Goal: Find contact information: Find contact information

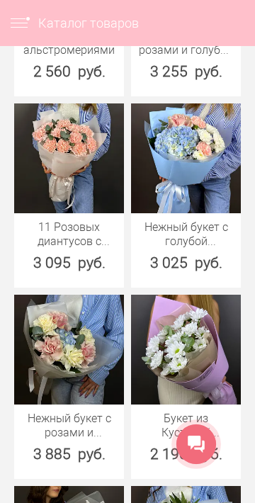
scroll to position [890, 0]
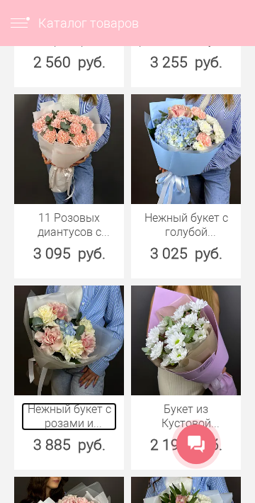
click at [62, 405] on link "Нежный букет с розами и гортензией" at bounding box center [69, 417] width 96 height 28
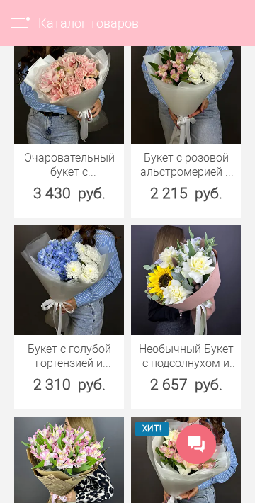
scroll to position [1357, 0]
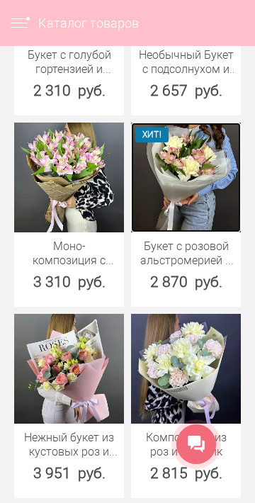
scroll to position [1766, 0]
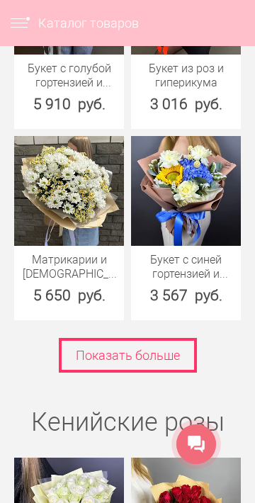
scroll to position [2577, 0]
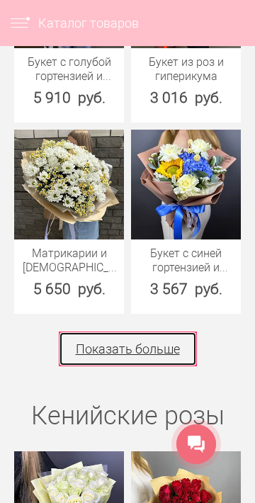
click at [187, 354] on link "Показать больше" at bounding box center [128, 349] width 138 height 35
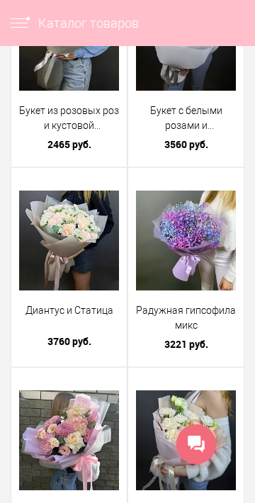
scroll to position [3709, 0]
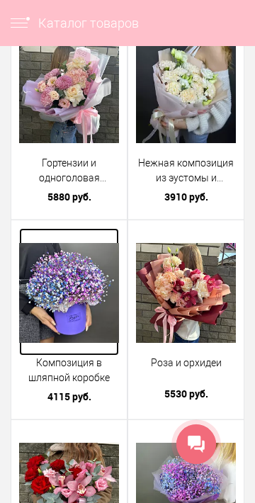
click at [52, 254] on img at bounding box center [69, 293] width 100 height 100
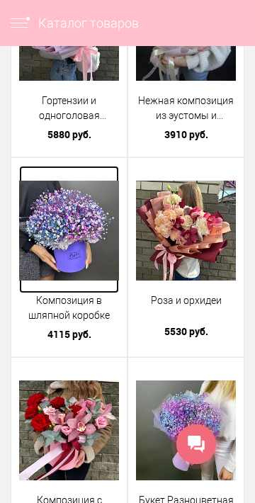
scroll to position [4137, 0]
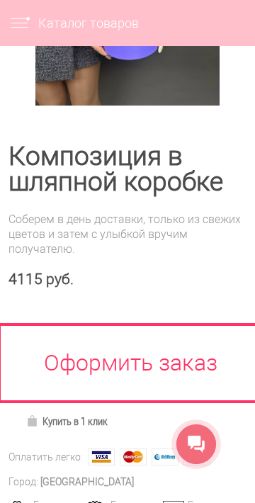
scroll to position [306, 0]
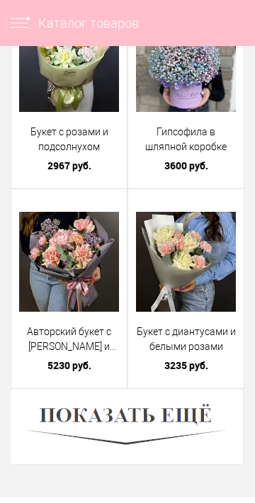
scroll to position [4701, 0]
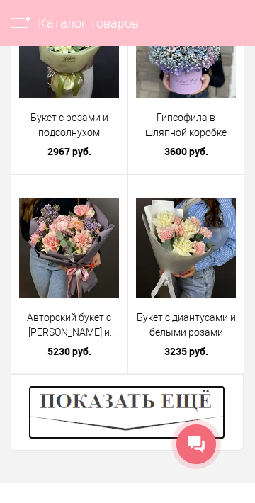
click at [72, 403] on img at bounding box center [126, 413] width 197 height 54
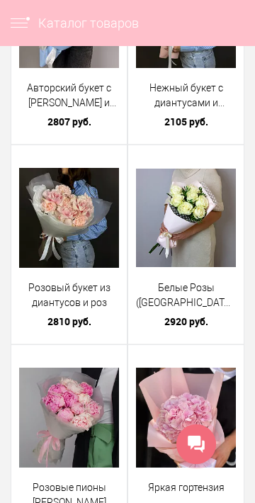
scroll to position [5135, 0]
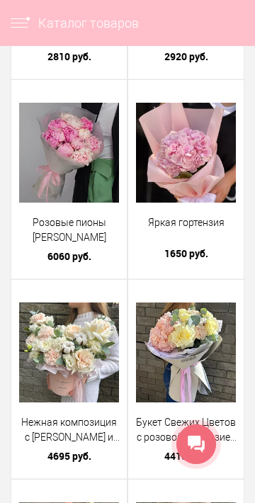
click at [13, 215] on div "Розовые пионы Сара Бернар Пион - 11 шт 6060 руб. Купить в 1 клик" at bounding box center [69, 179] width 116 height 198
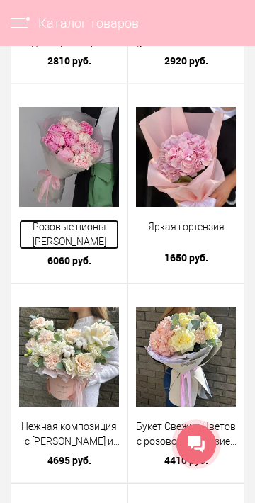
click at [20, 247] on span "Розовые пионы [PERSON_NAME]" at bounding box center [69, 235] width 100 height 30
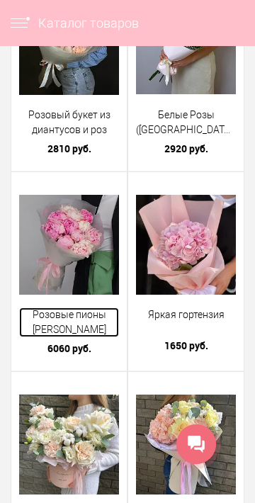
scroll to position [5306, 0]
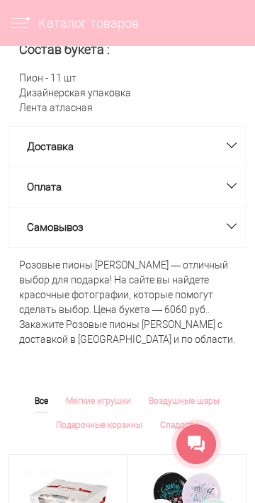
scroll to position [875, 0]
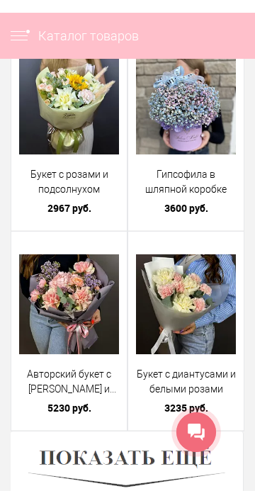
scroll to position [4709, 0]
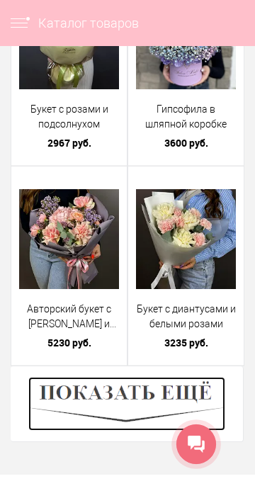
click at [203, 396] on img at bounding box center [126, 404] width 197 height 54
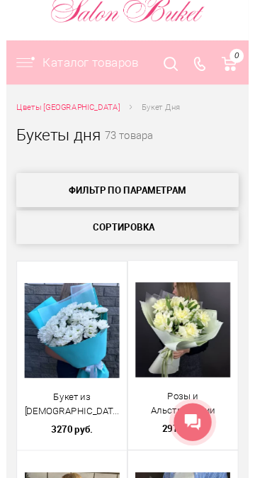
scroll to position [50, 0]
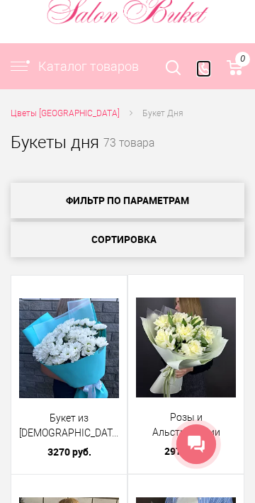
click at [209, 72] on icon at bounding box center [204, 67] width 12 height 15
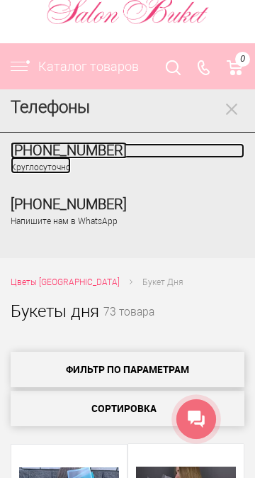
click at [103, 154] on span "8 (831) 414-00-85" at bounding box center [69, 150] width 116 height 17
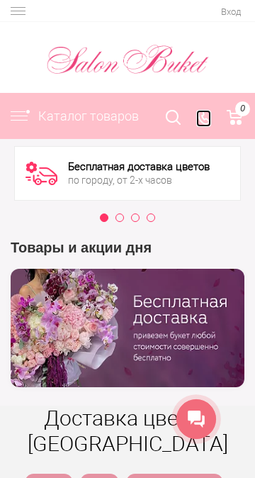
click at [201, 113] on icon at bounding box center [203, 117] width 15 height 15
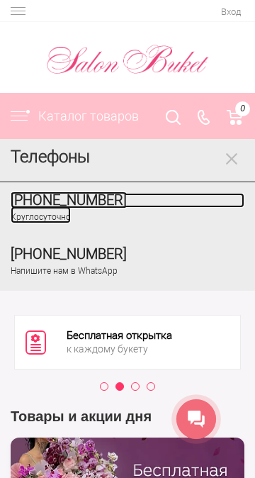
click at [31, 206] on span "[PHONE_NUMBER]" at bounding box center [69, 199] width 116 height 17
